Goal: Transaction & Acquisition: Purchase product/service

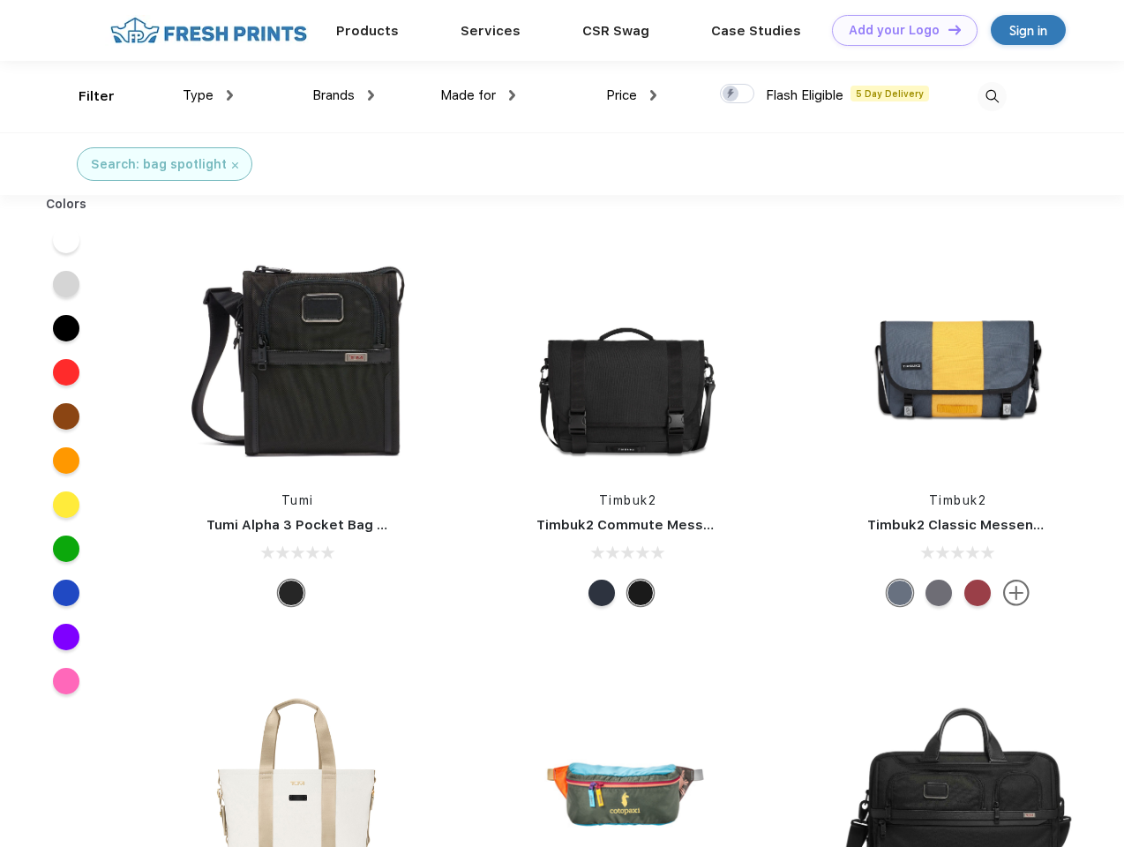
scroll to position [1, 0]
click at [899, 30] on link "Add your Logo Design Tool" at bounding box center [905, 30] width 146 height 31
click at [0, 0] on div "Design Tool" at bounding box center [0, 0] width 0 height 0
click at [947, 29] on link "Add your Logo Design Tool" at bounding box center [905, 30] width 146 height 31
click at [85, 96] on div "Filter" at bounding box center [97, 96] width 36 height 20
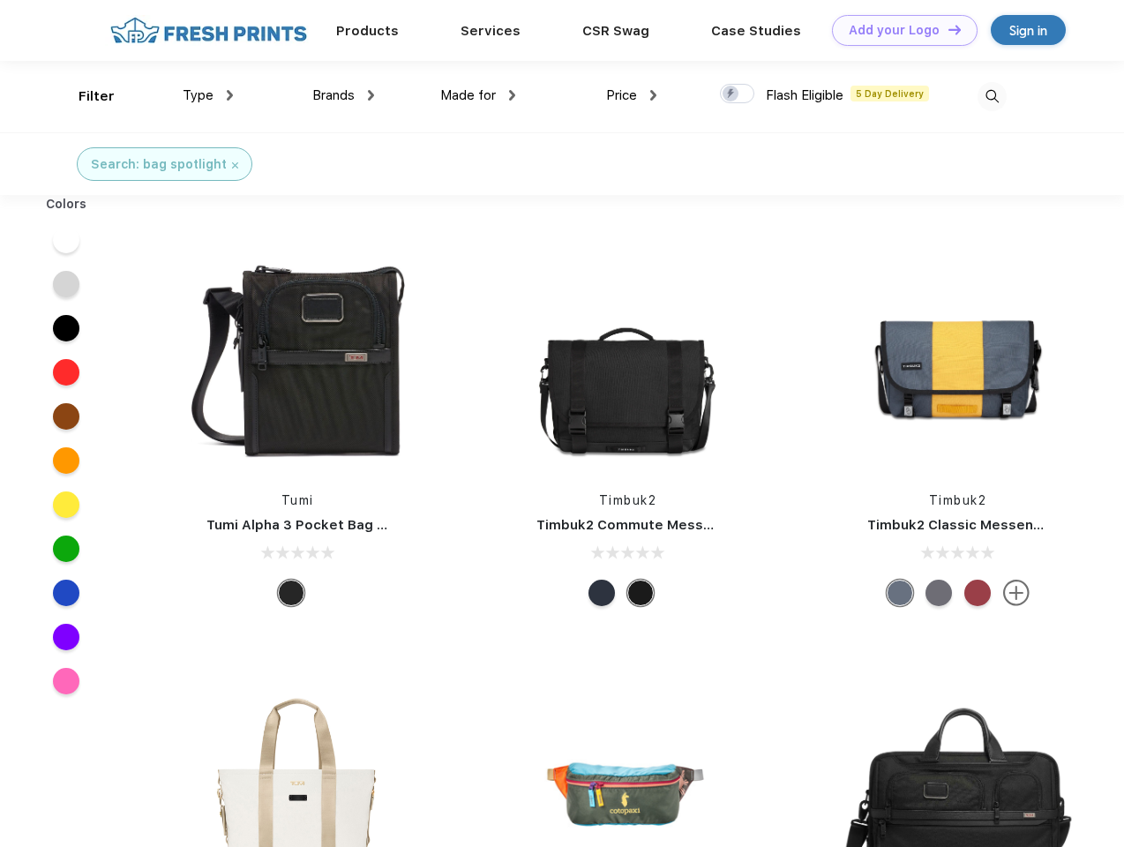
click at [208, 95] on span "Type" at bounding box center [198, 95] width 31 height 16
click at [343, 95] on span "Brands" at bounding box center [333, 95] width 42 height 16
click at [478, 95] on span "Made for" at bounding box center [468, 95] width 56 height 16
click at [632, 95] on span "Price" at bounding box center [621, 95] width 31 height 16
click at [738, 94] on div at bounding box center [737, 93] width 34 height 19
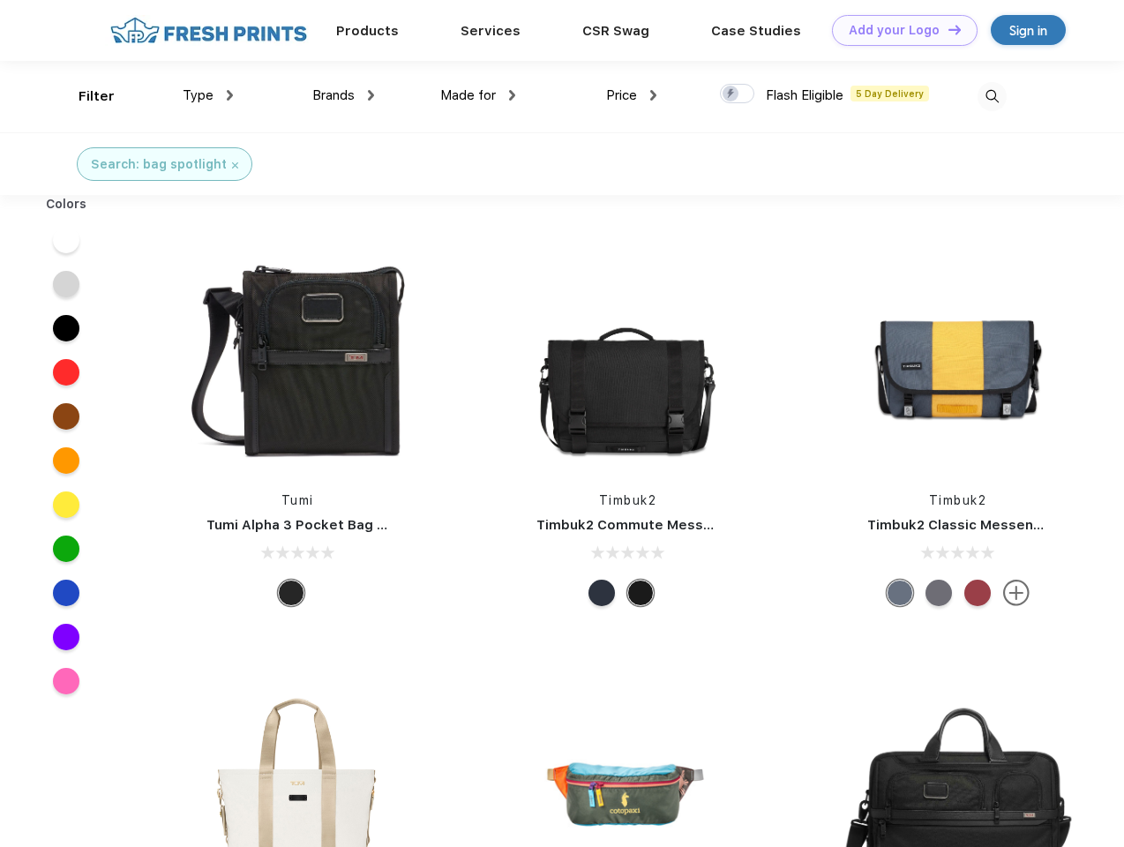
click at [732, 94] on input "checkbox" at bounding box center [725, 88] width 11 height 11
click at [992, 96] on img at bounding box center [992, 96] width 29 height 29
